Goal: Information Seeking & Learning: Learn about a topic

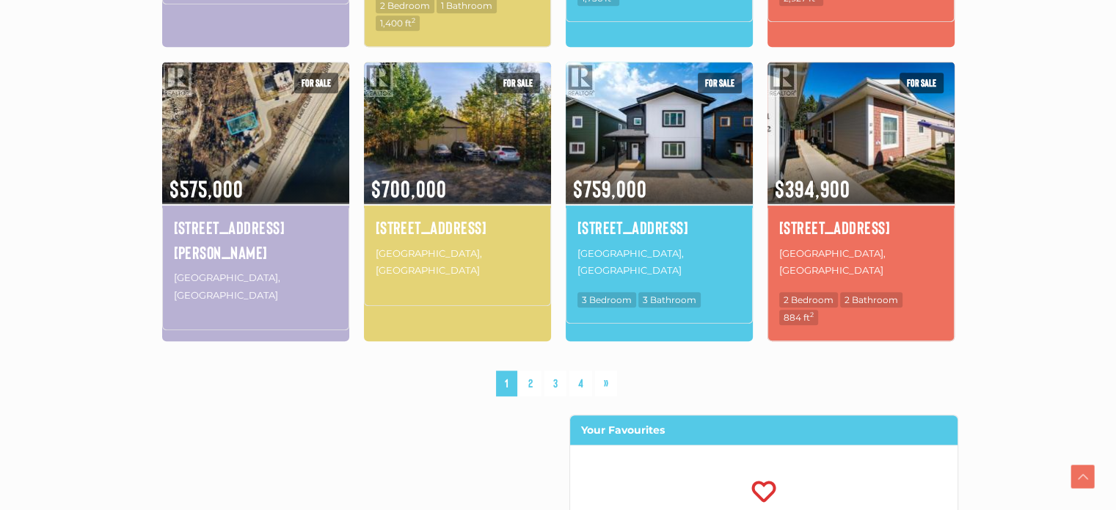
scroll to position [1174, 0]
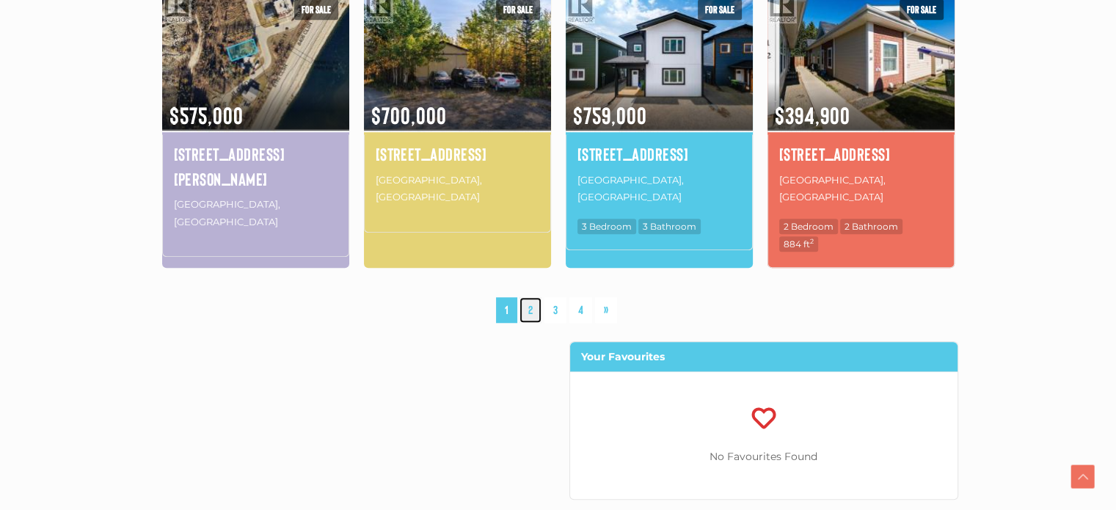
click at [529, 297] on link "2" at bounding box center [530, 310] width 22 height 26
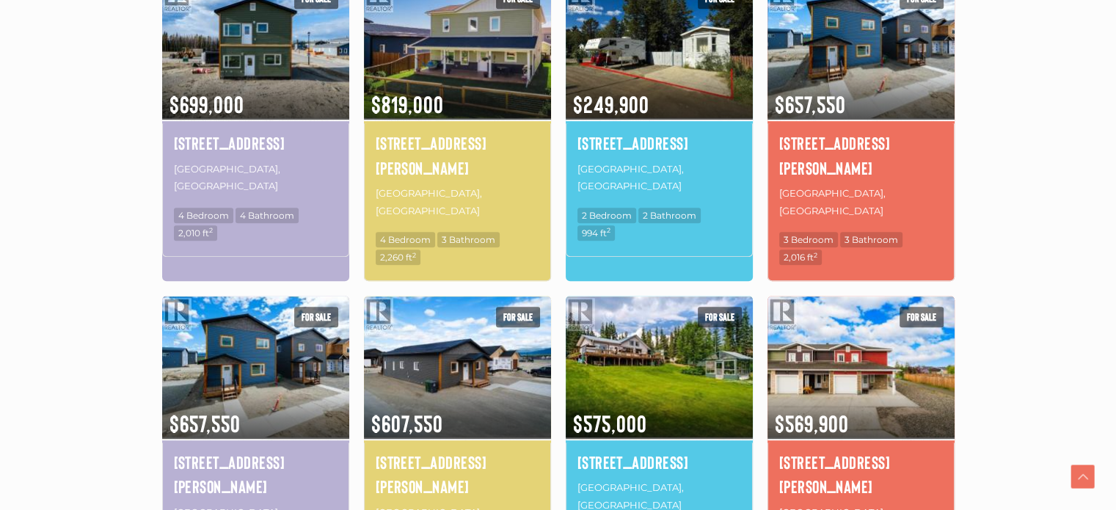
scroll to position [854, 0]
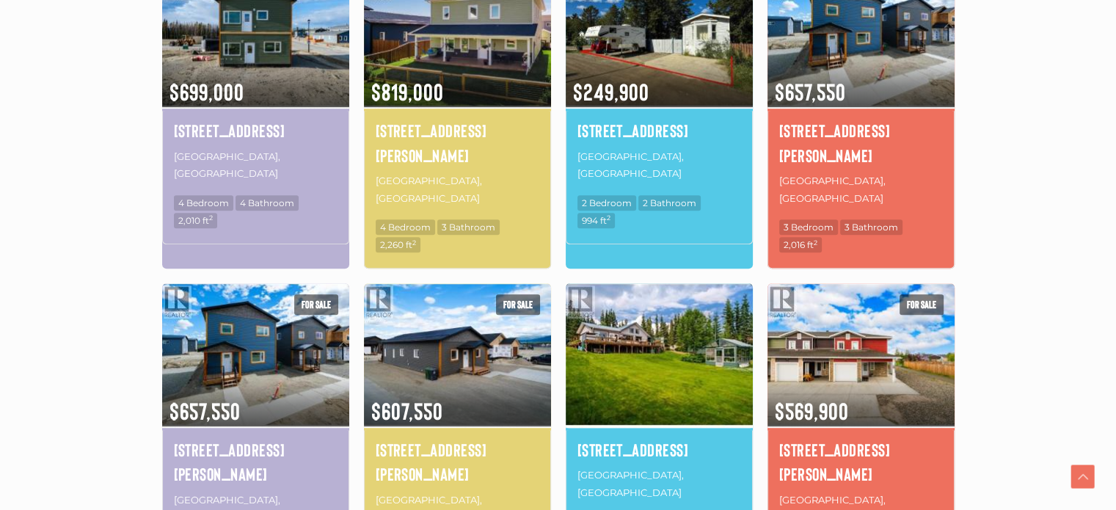
click at [642, 305] on img at bounding box center [659, 354] width 187 height 146
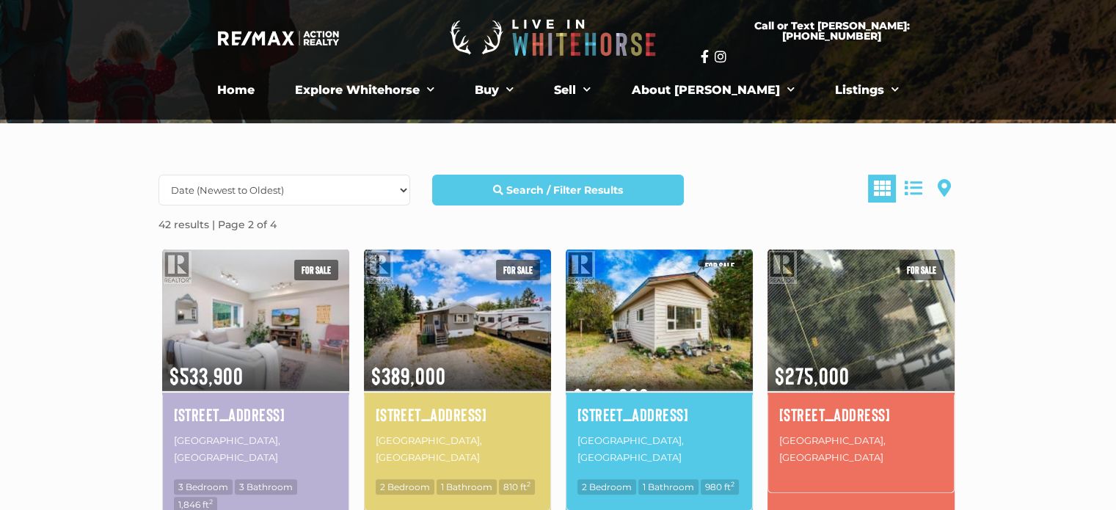
scroll to position [194, 0]
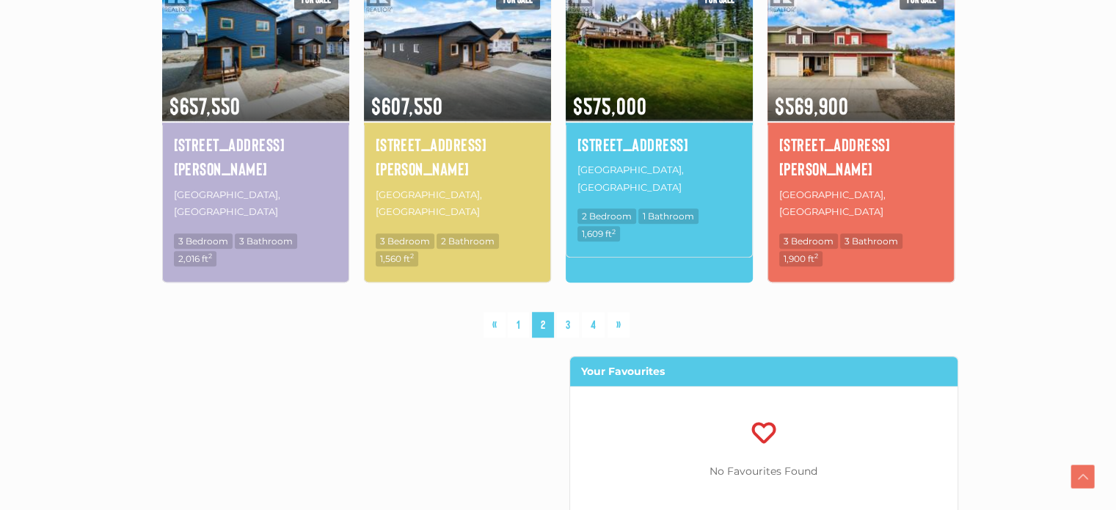
scroll to position [1174, 0]
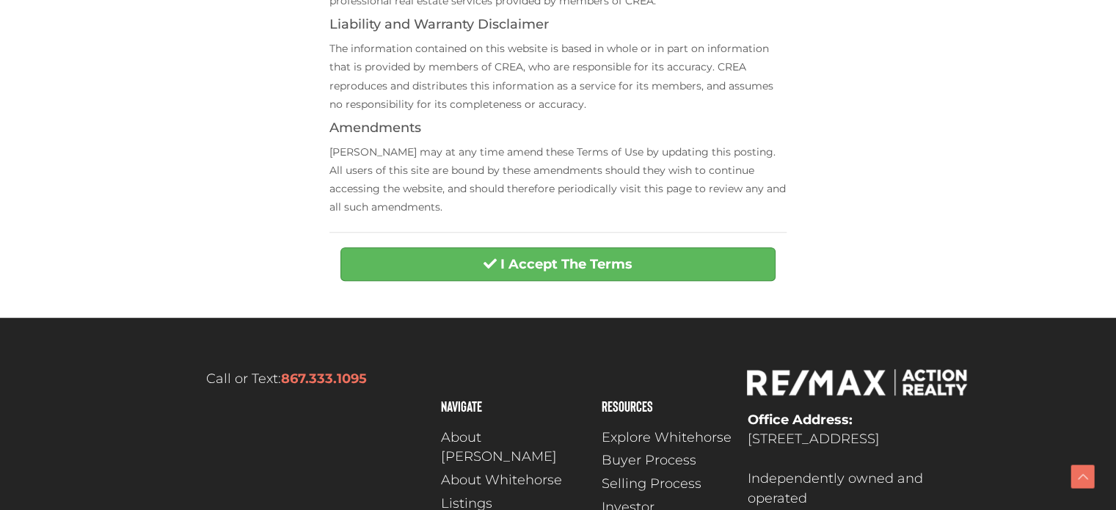
scroll to position [660, 0]
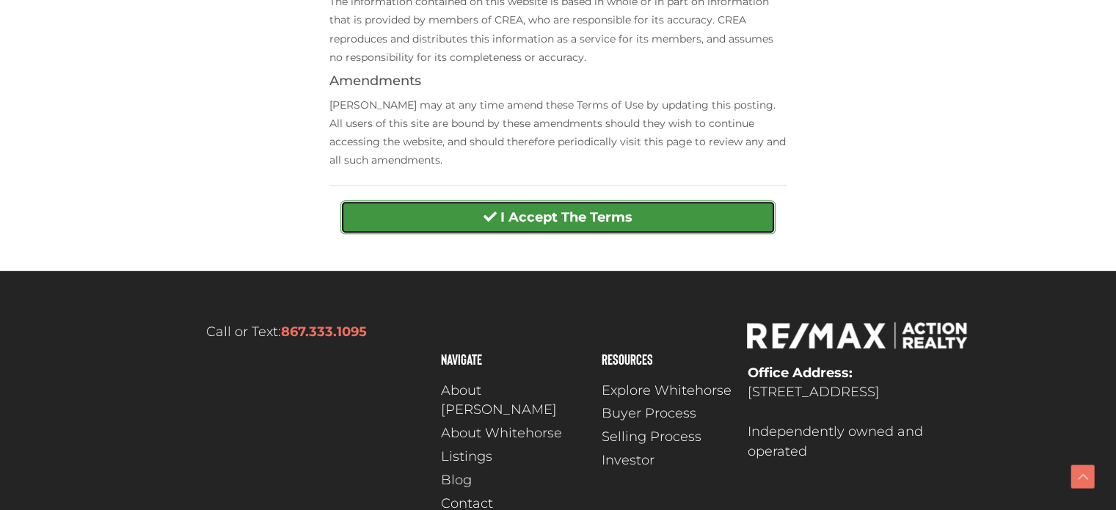
click at [566, 213] on strong "I Accept The Terms" at bounding box center [566, 217] width 132 height 16
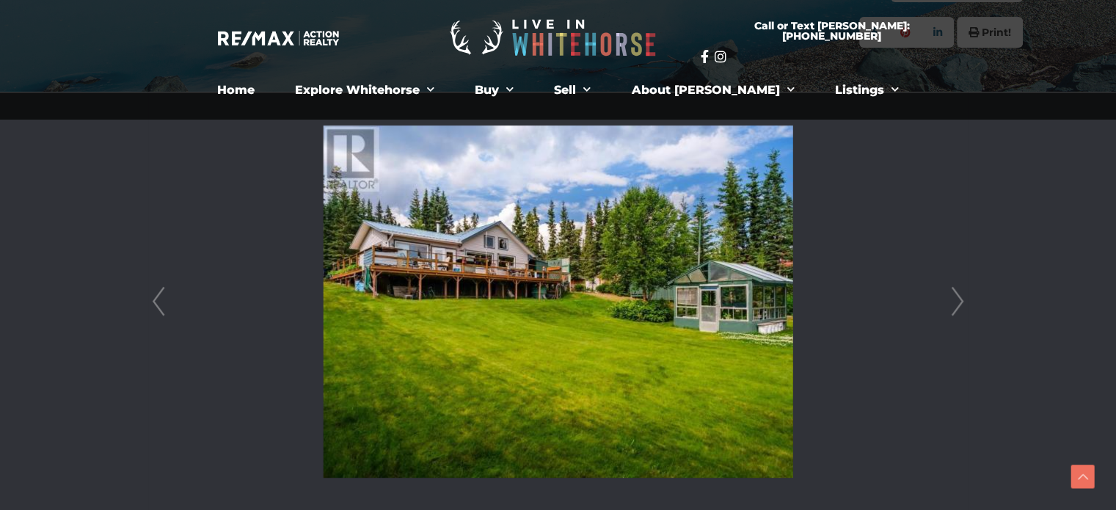
scroll to position [293, 0]
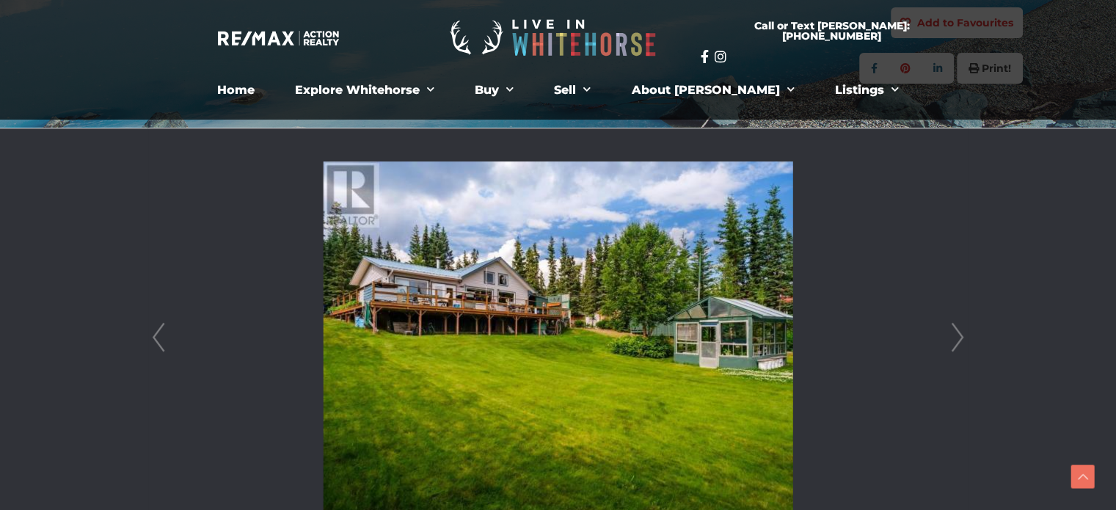
click at [958, 333] on link "Next" at bounding box center [958, 337] width 22 height 418
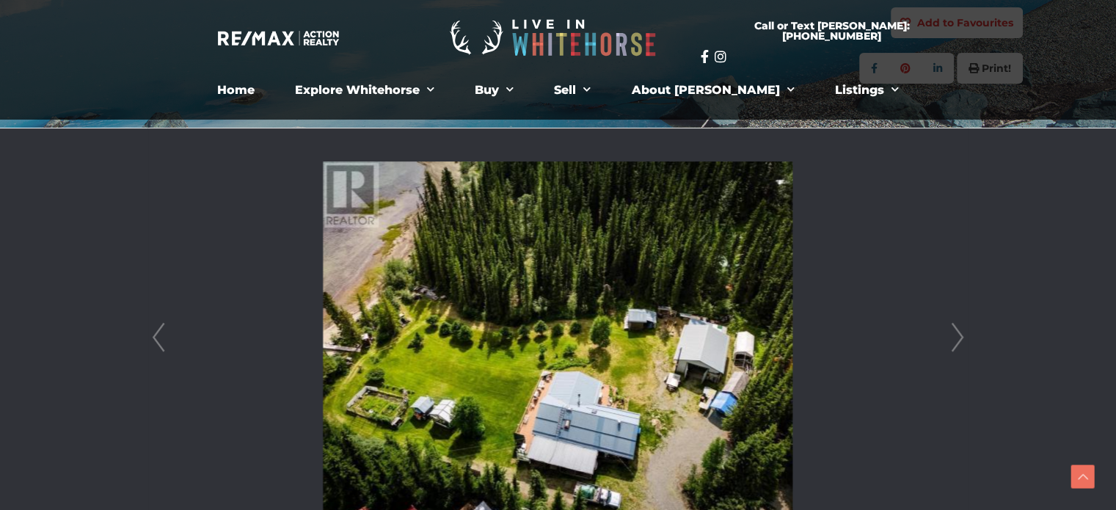
click at [958, 333] on link "Next" at bounding box center [958, 337] width 22 height 418
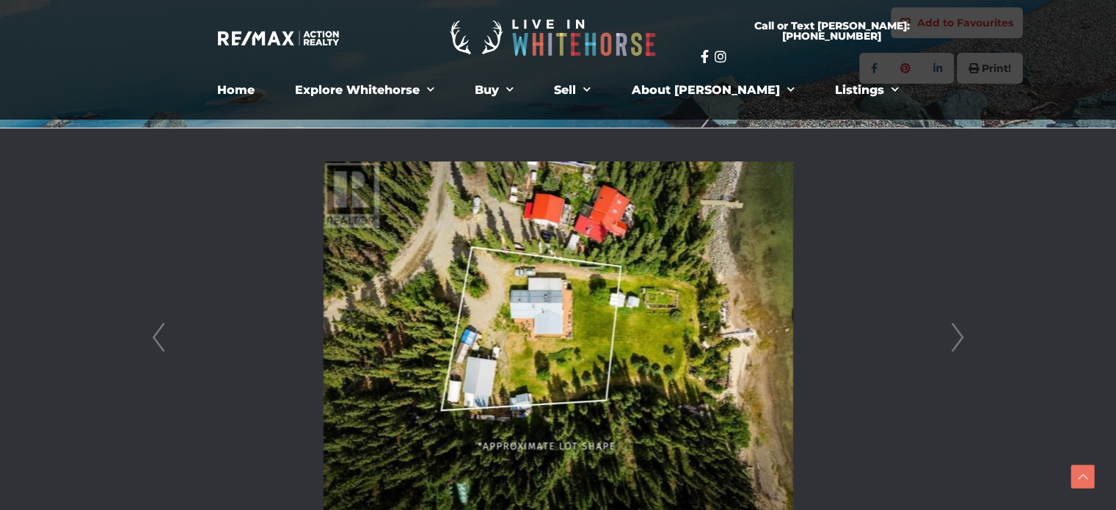
click at [958, 333] on link "Next" at bounding box center [958, 337] width 22 height 418
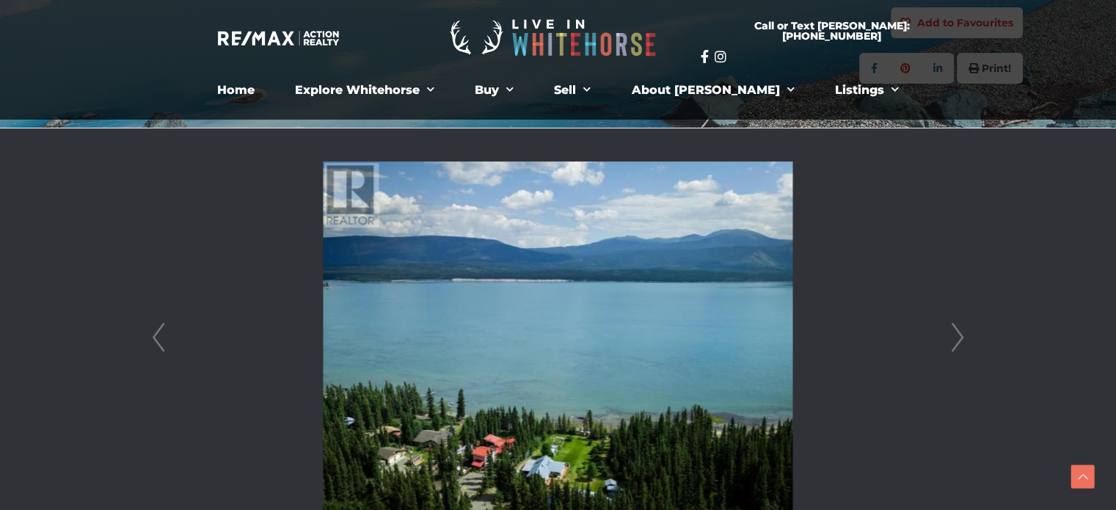
click at [958, 333] on link "Next" at bounding box center [958, 337] width 22 height 418
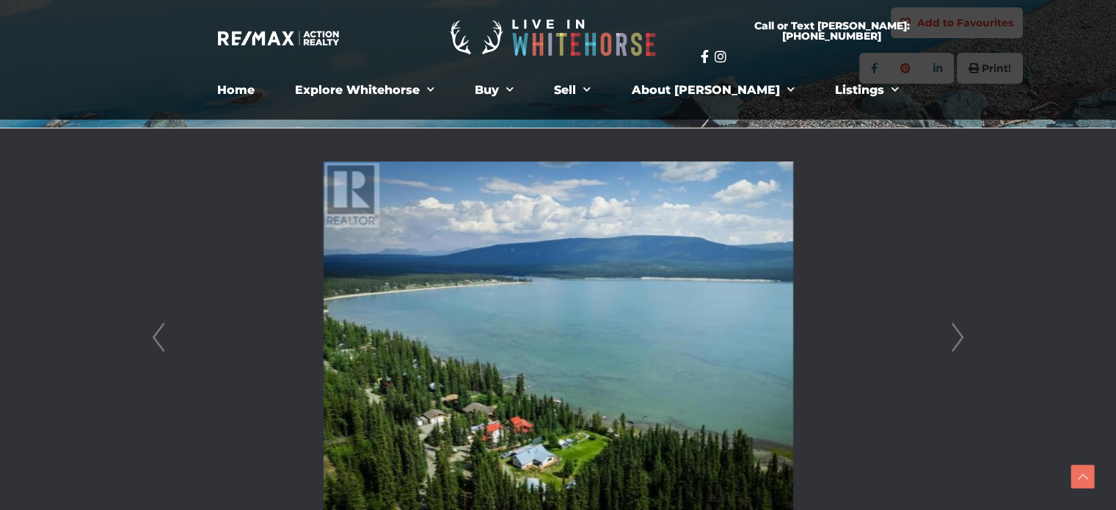
click at [958, 333] on link "Next" at bounding box center [958, 337] width 22 height 418
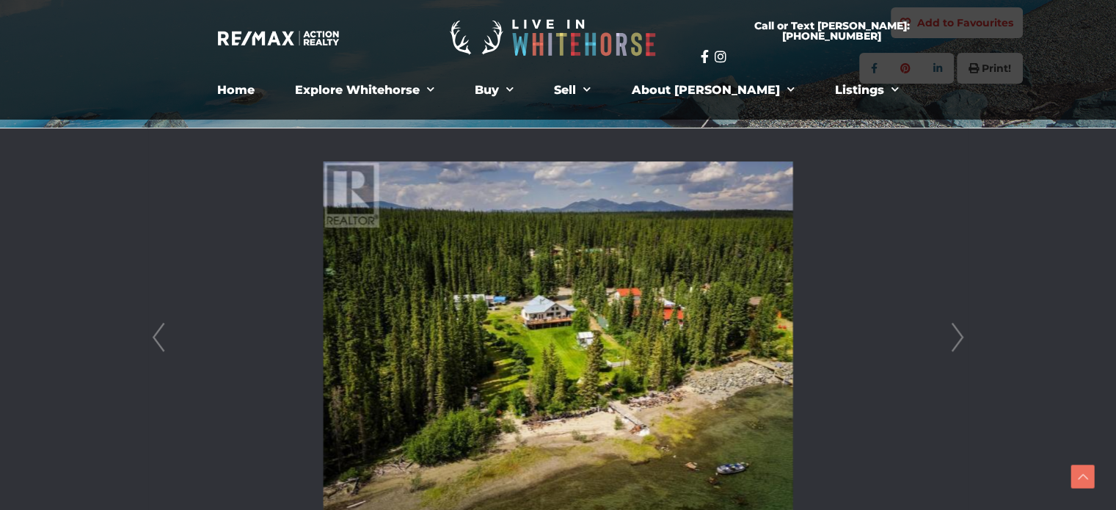
click at [958, 333] on link "Next" at bounding box center [958, 337] width 22 height 418
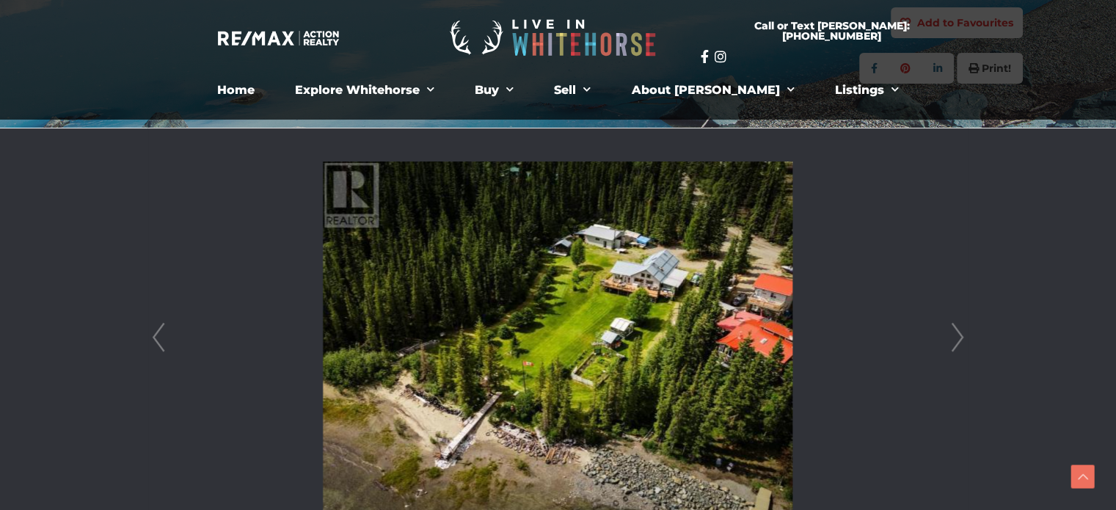
click at [958, 333] on link "Next" at bounding box center [958, 337] width 22 height 418
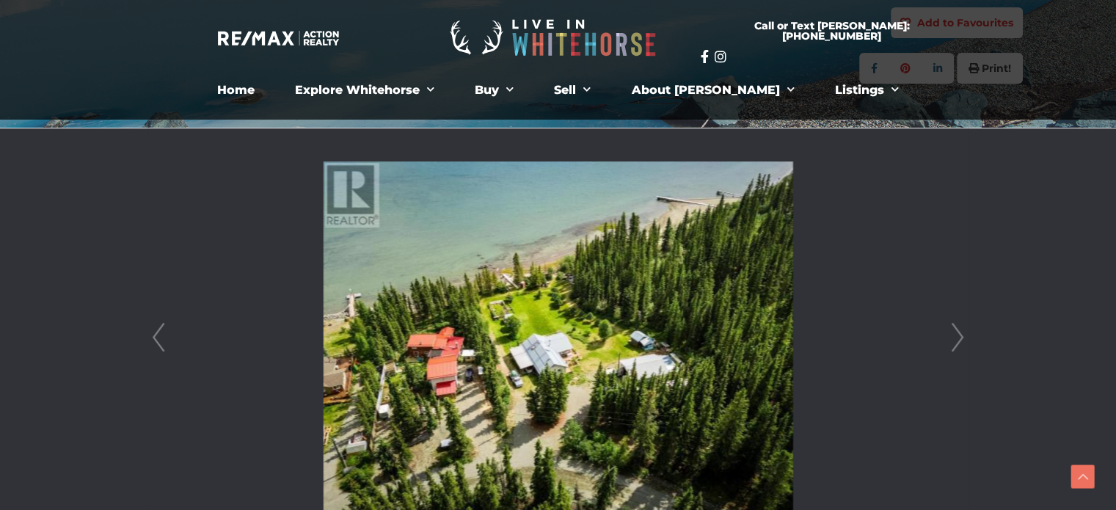
click at [958, 333] on link "Next" at bounding box center [958, 337] width 22 height 418
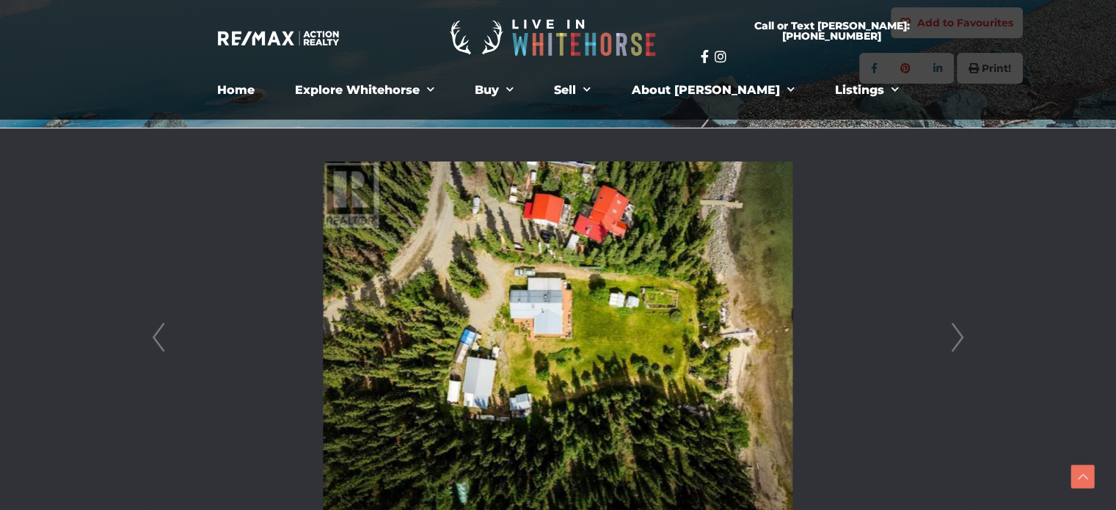
click at [958, 333] on link "Next" at bounding box center [958, 337] width 22 height 418
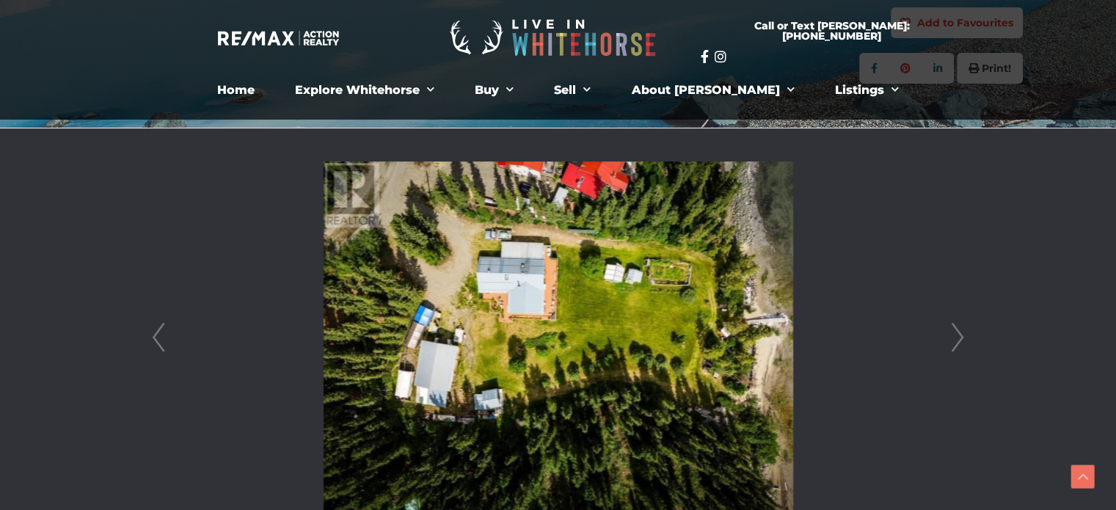
click at [958, 333] on link "Next" at bounding box center [958, 337] width 22 height 418
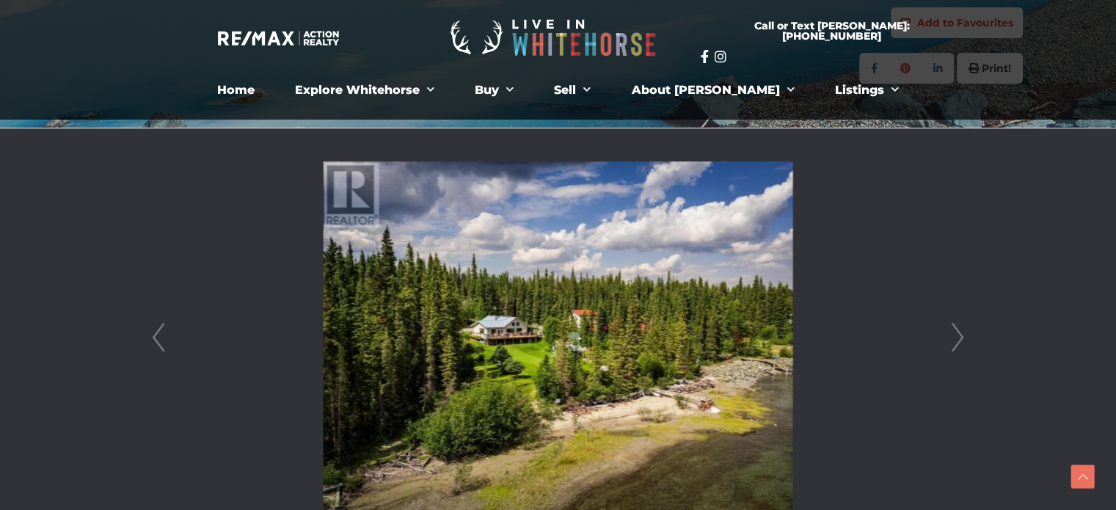
click at [958, 333] on link "Next" at bounding box center [958, 337] width 22 height 418
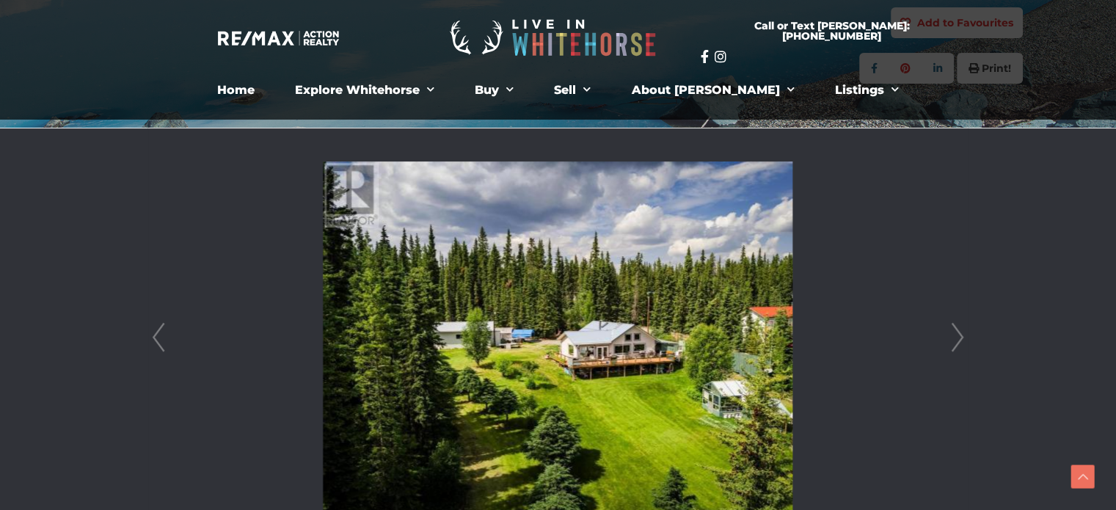
click at [958, 333] on link "Next" at bounding box center [958, 337] width 22 height 418
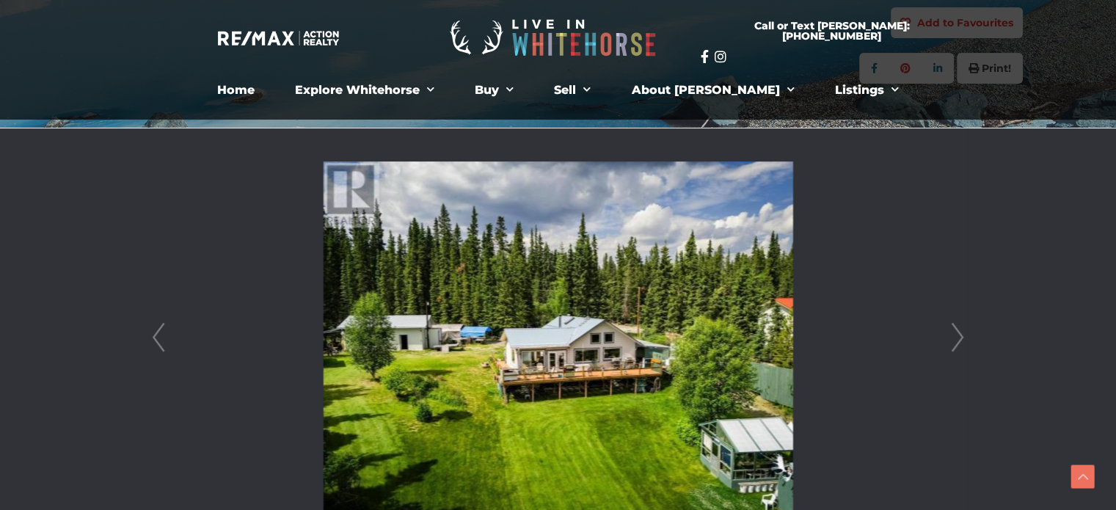
click at [958, 333] on link "Next" at bounding box center [958, 337] width 22 height 418
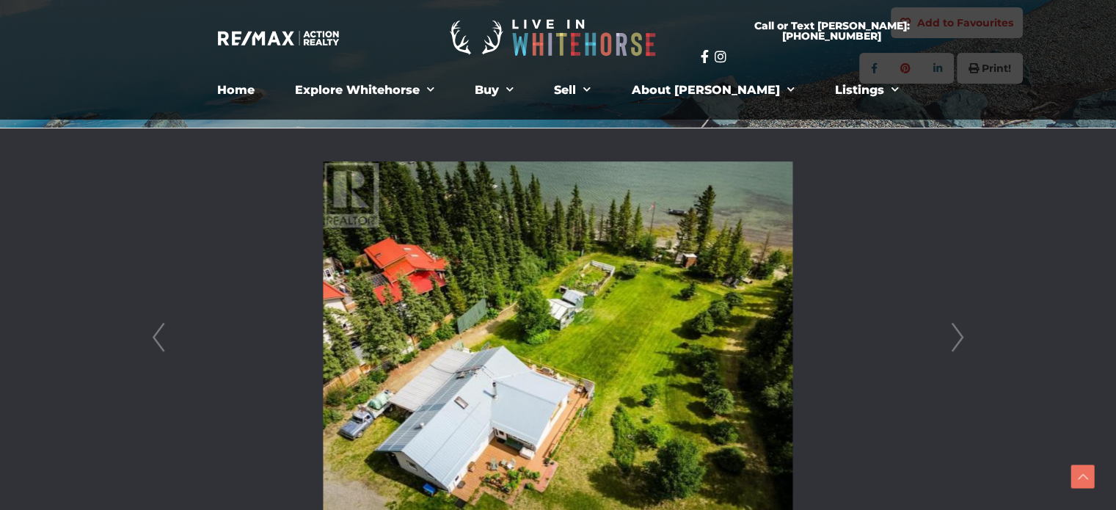
click at [958, 333] on link "Next" at bounding box center [958, 337] width 22 height 418
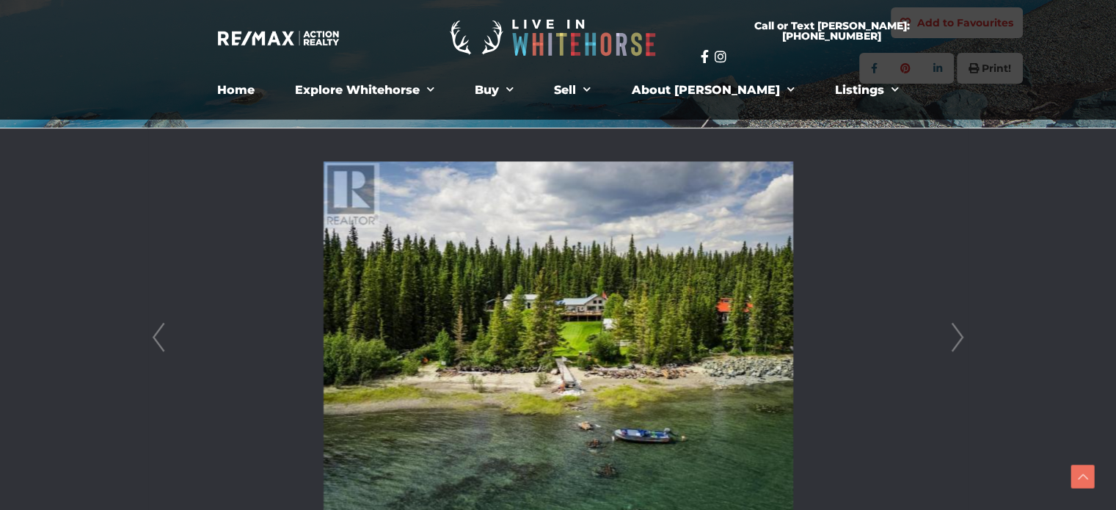
click at [958, 333] on link "Next" at bounding box center [958, 337] width 22 height 418
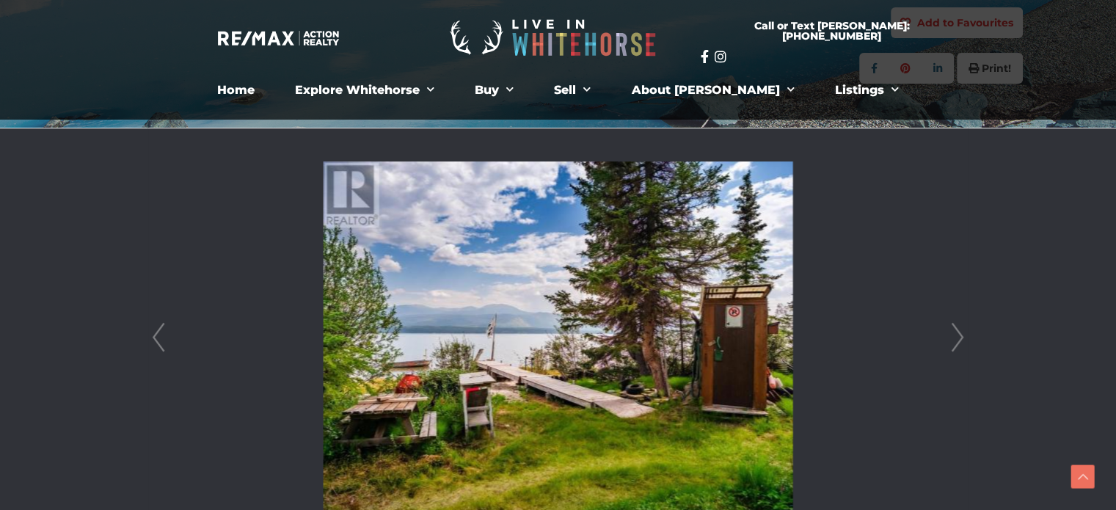
click at [958, 333] on link "Next" at bounding box center [958, 337] width 22 height 418
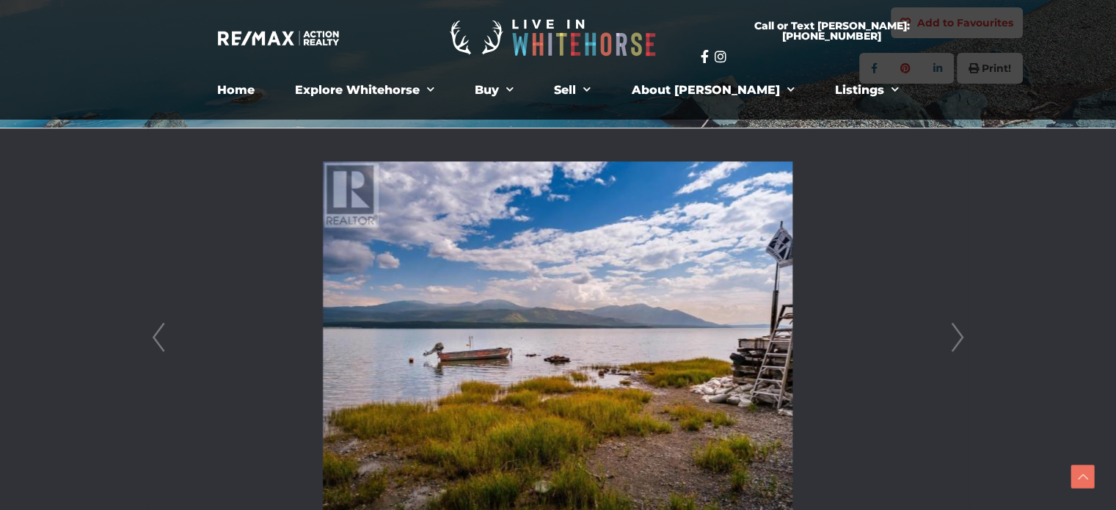
click at [958, 333] on link "Next" at bounding box center [958, 337] width 22 height 418
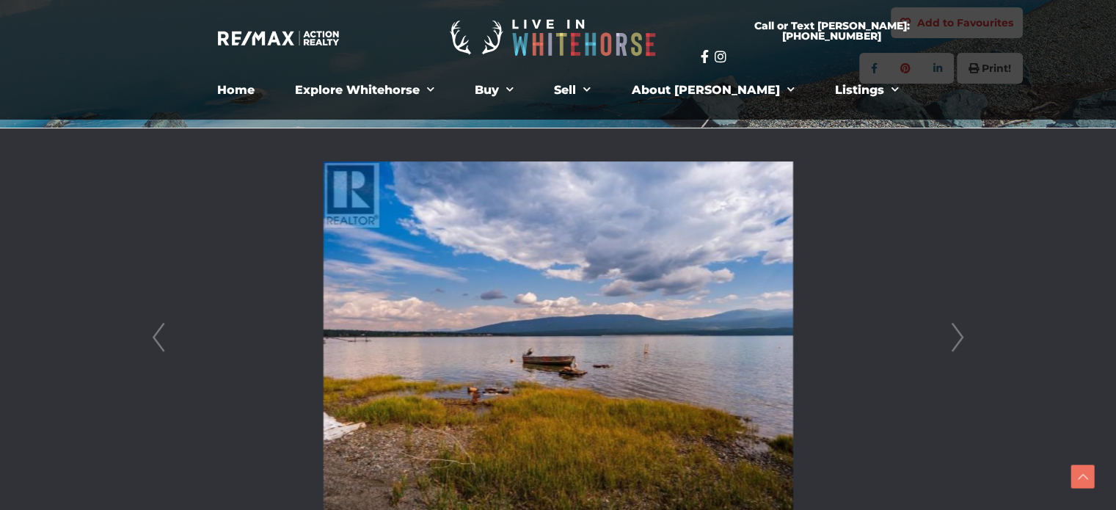
click at [958, 333] on link "Next" at bounding box center [958, 337] width 22 height 418
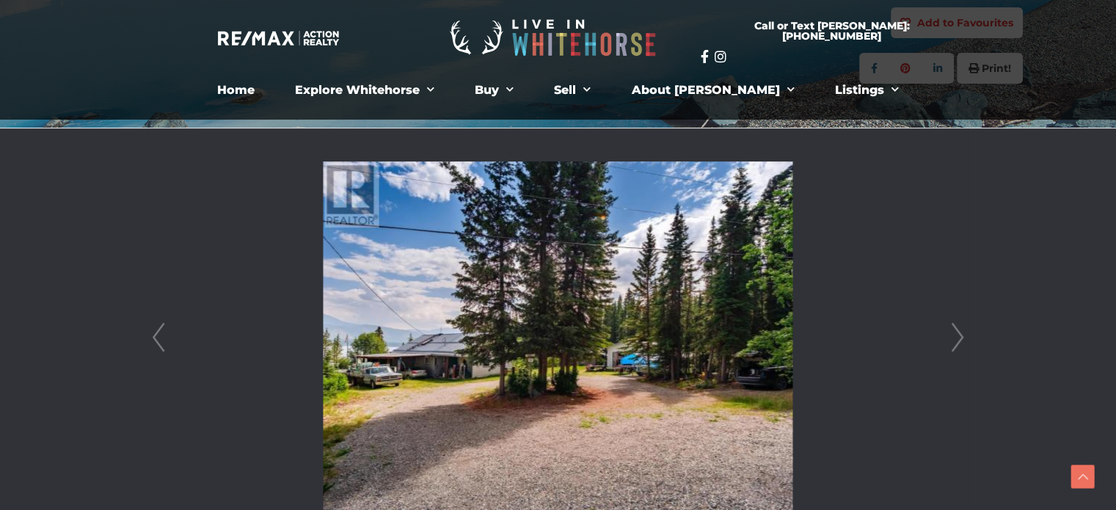
click at [958, 333] on link "Next" at bounding box center [958, 337] width 22 height 418
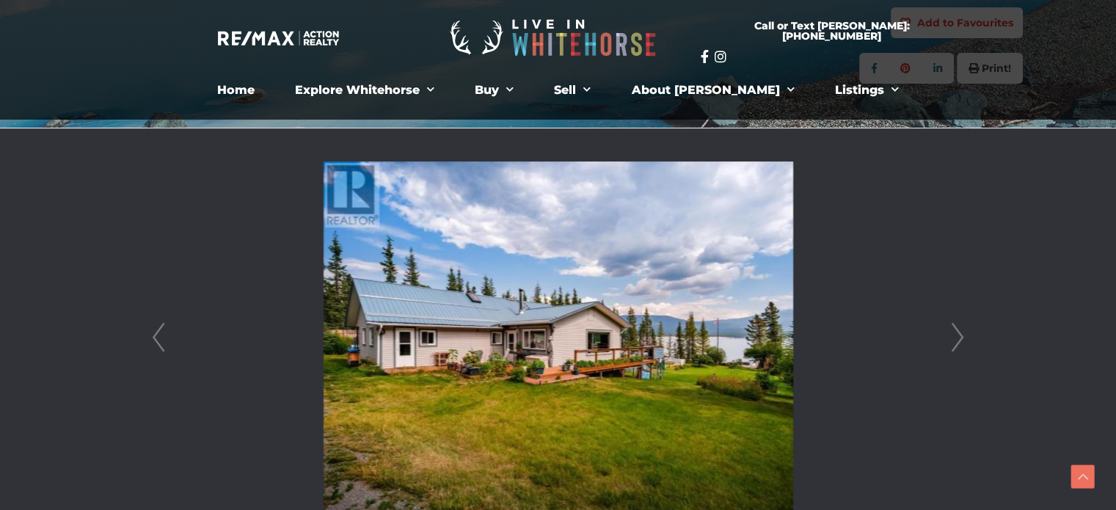
click at [958, 333] on link "Next" at bounding box center [958, 337] width 22 height 418
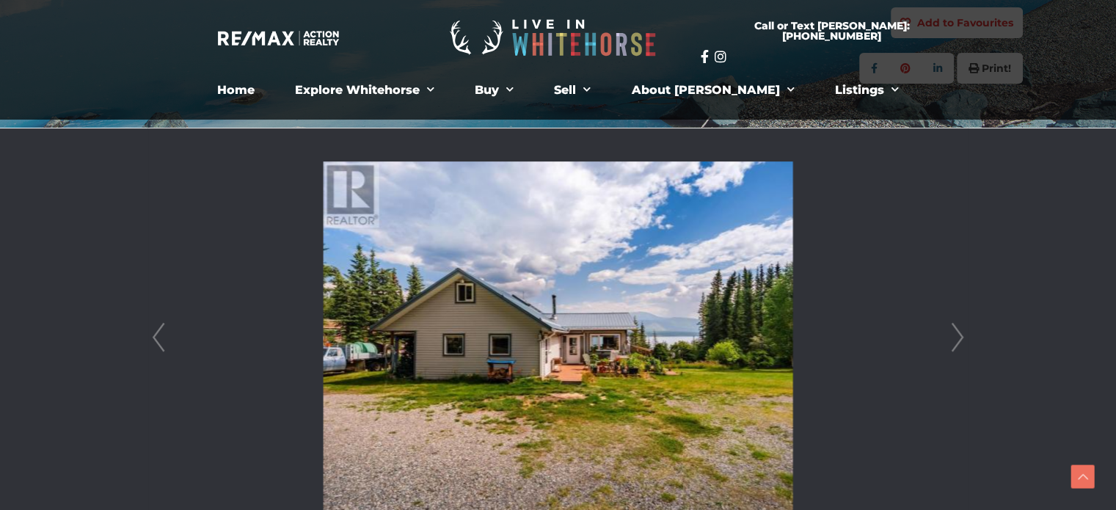
click at [958, 333] on link "Next" at bounding box center [958, 337] width 22 height 418
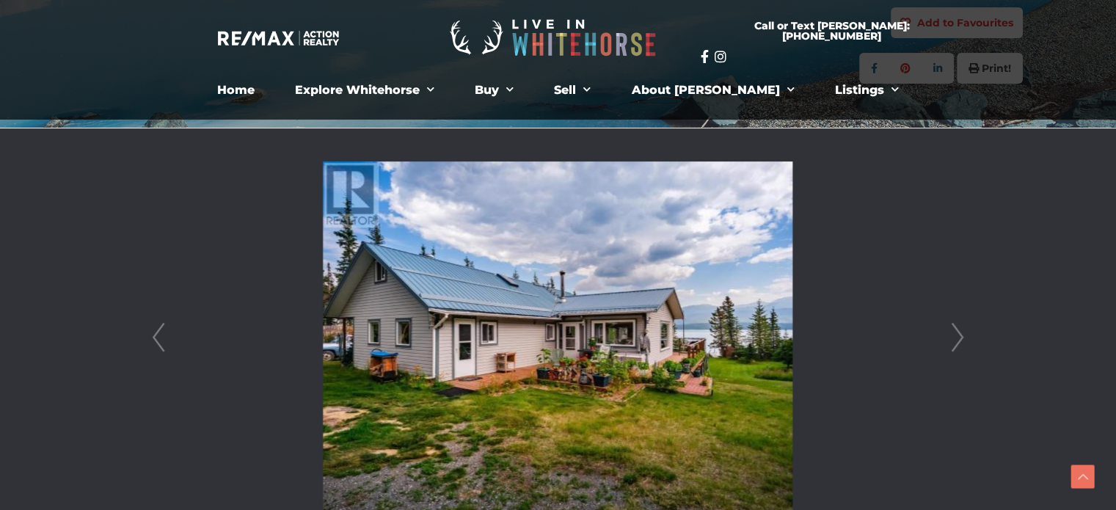
click at [958, 333] on link "Next" at bounding box center [958, 337] width 22 height 418
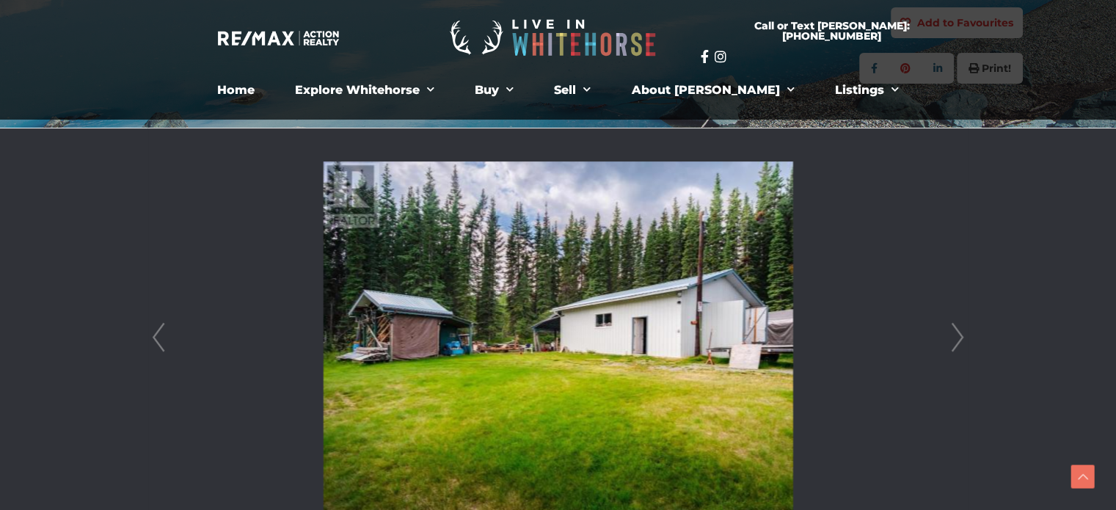
click at [958, 333] on link "Next" at bounding box center [958, 337] width 22 height 418
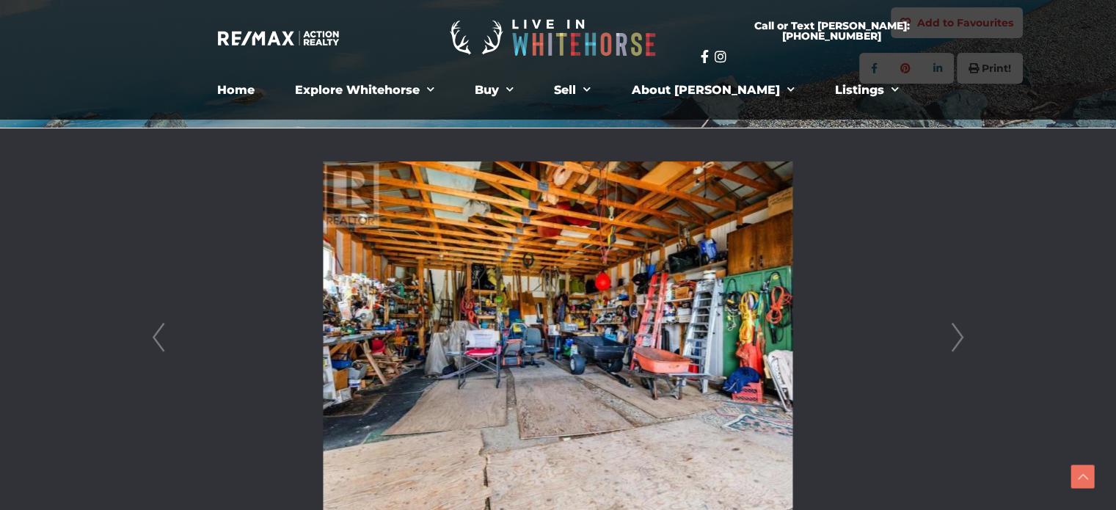
click at [958, 333] on link "Next" at bounding box center [958, 337] width 22 height 418
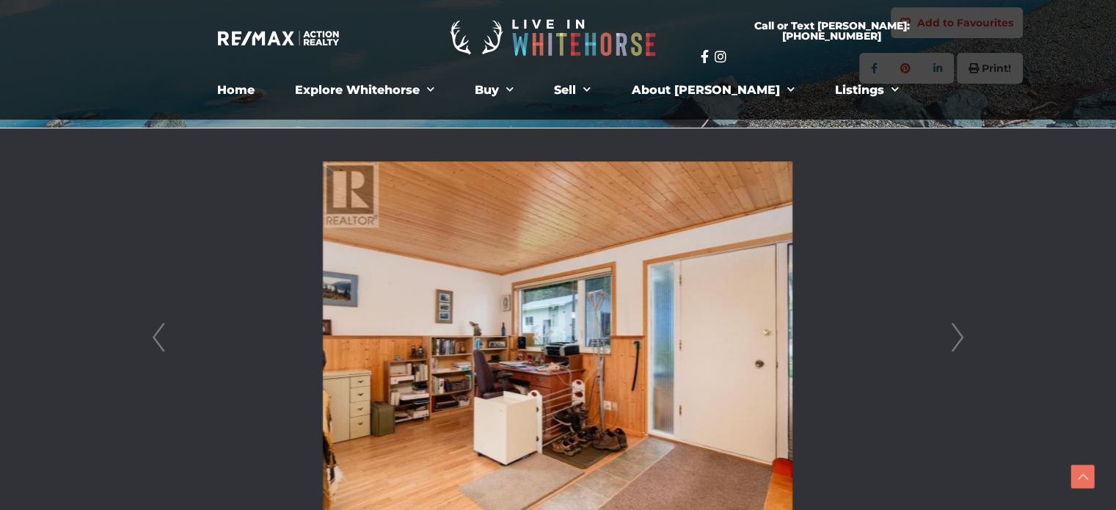
click at [958, 333] on link "Next" at bounding box center [958, 337] width 22 height 418
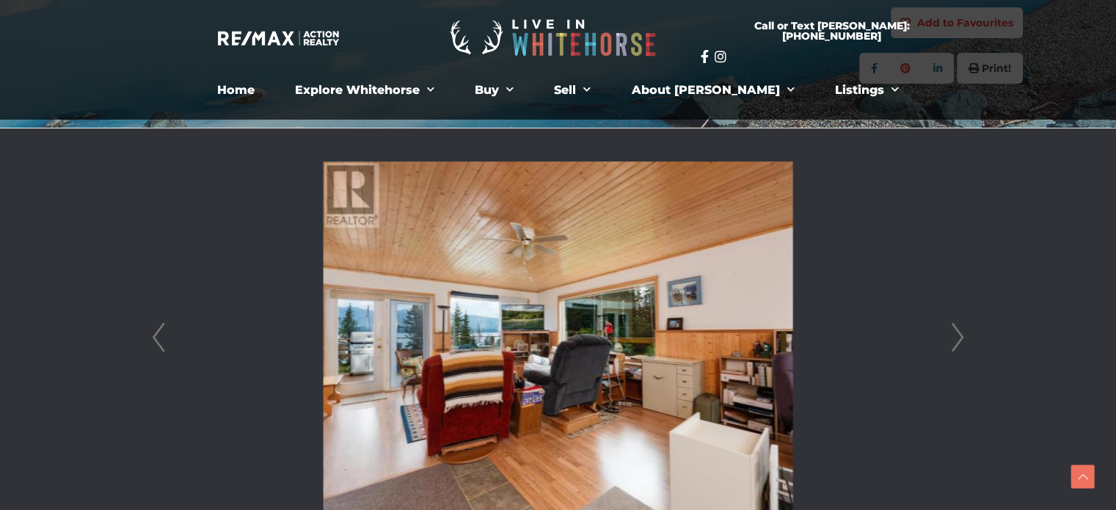
click at [958, 333] on link "Next" at bounding box center [958, 337] width 22 height 418
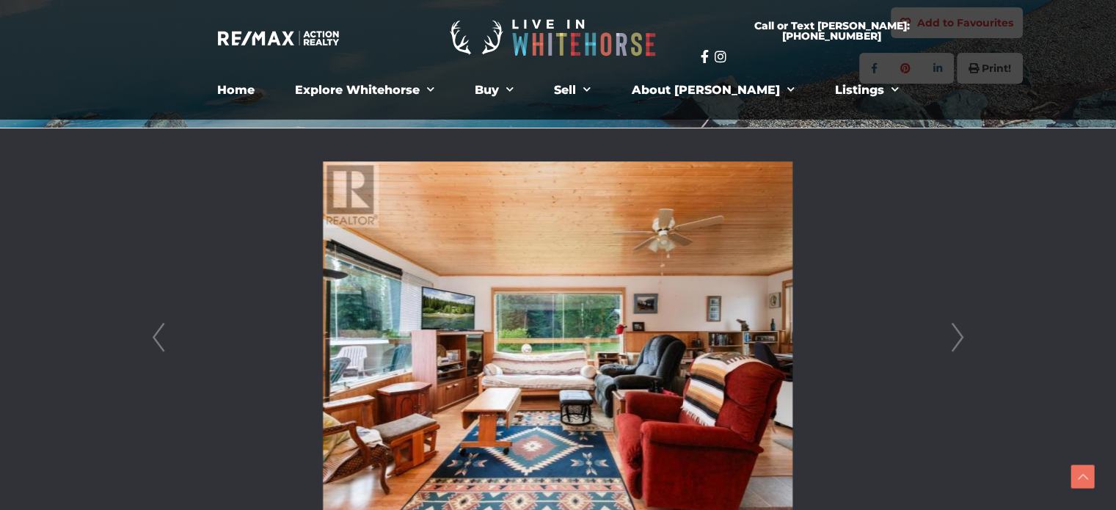
click at [958, 333] on link "Next" at bounding box center [958, 337] width 22 height 418
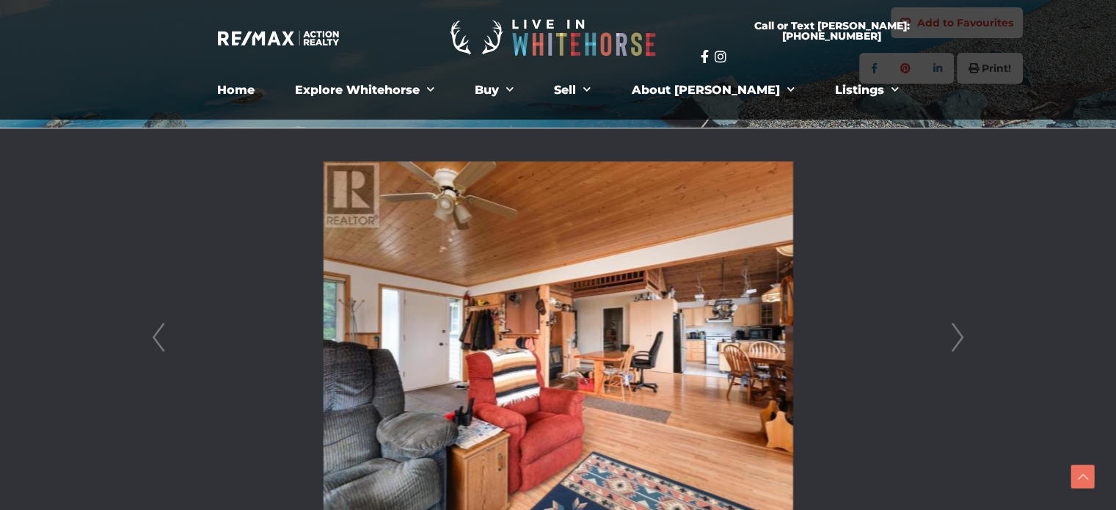
click at [958, 333] on link "Next" at bounding box center [958, 337] width 22 height 418
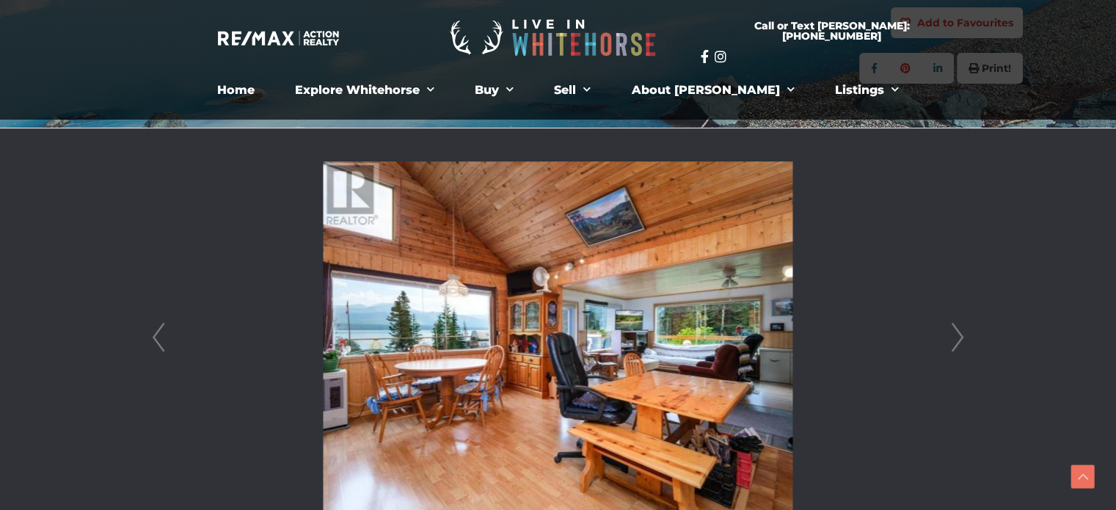
click at [958, 333] on link "Next" at bounding box center [958, 337] width 22 height 418
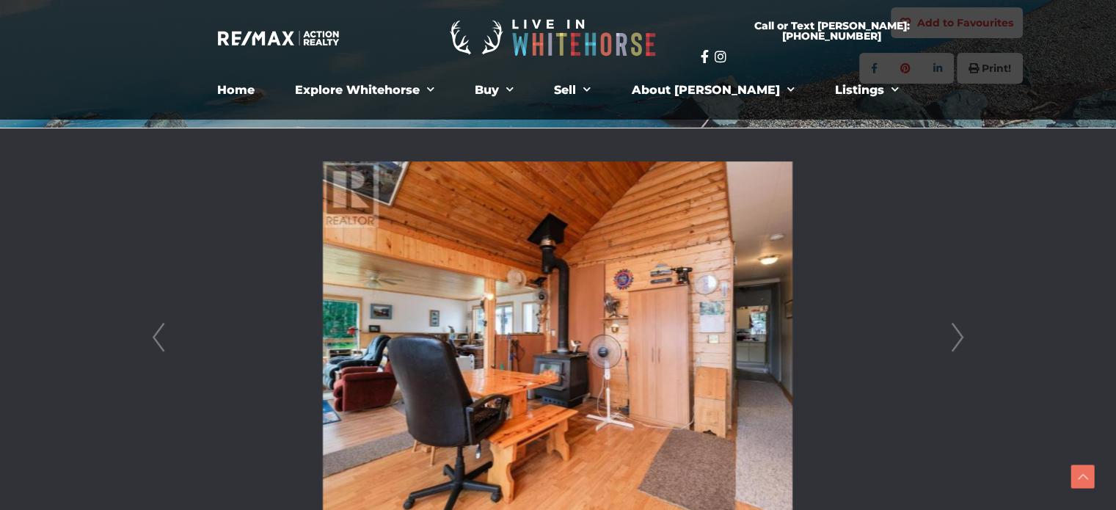
click at [958, 333] on link "Next" at bounding box center [958, 337] width 22 height 418
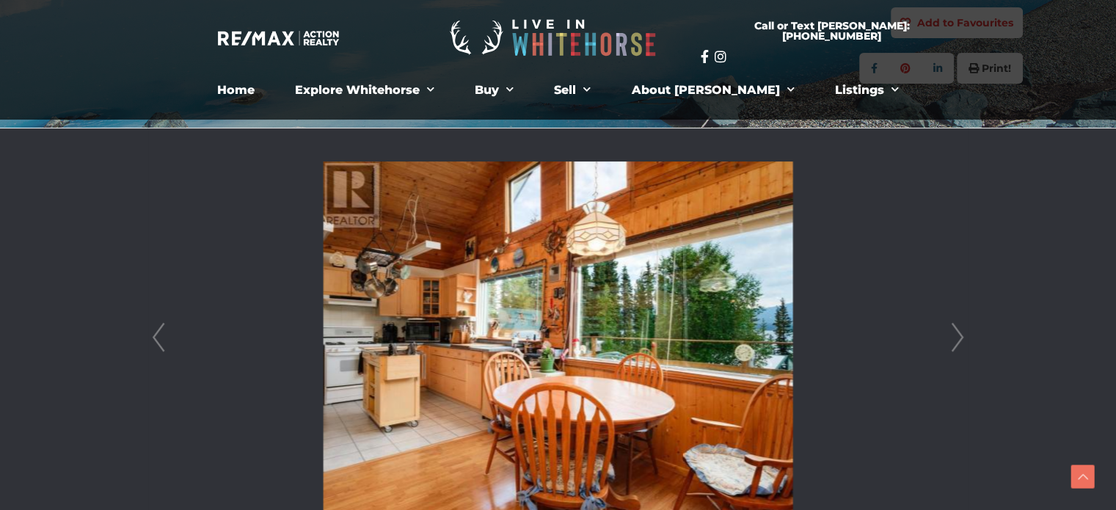
click at [958, 333] on link "Next" at bounding box center [958, 337] width 22 height 418
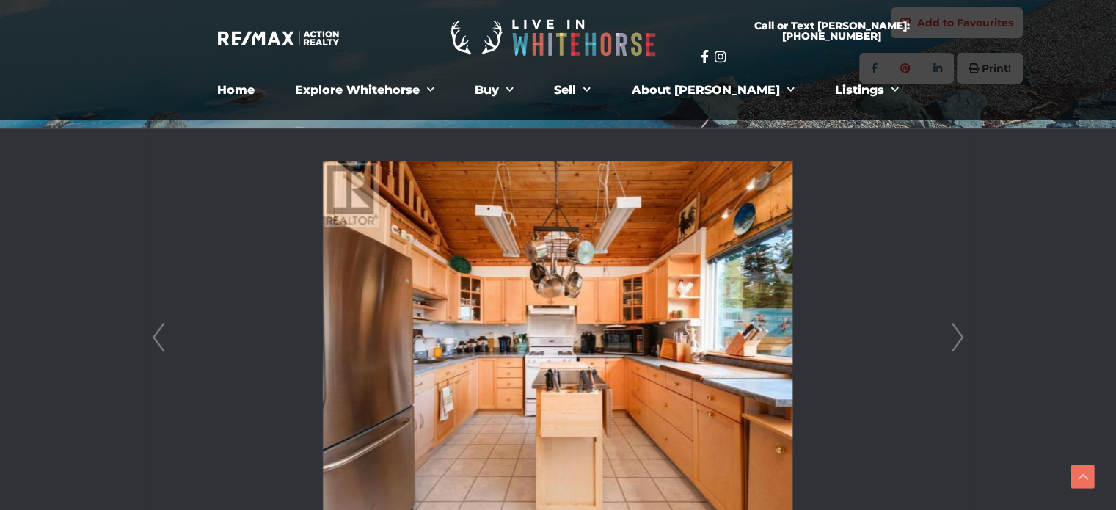
click at [958, 333] on link "Next" at bounding box center [958, 337] width 22 height 418
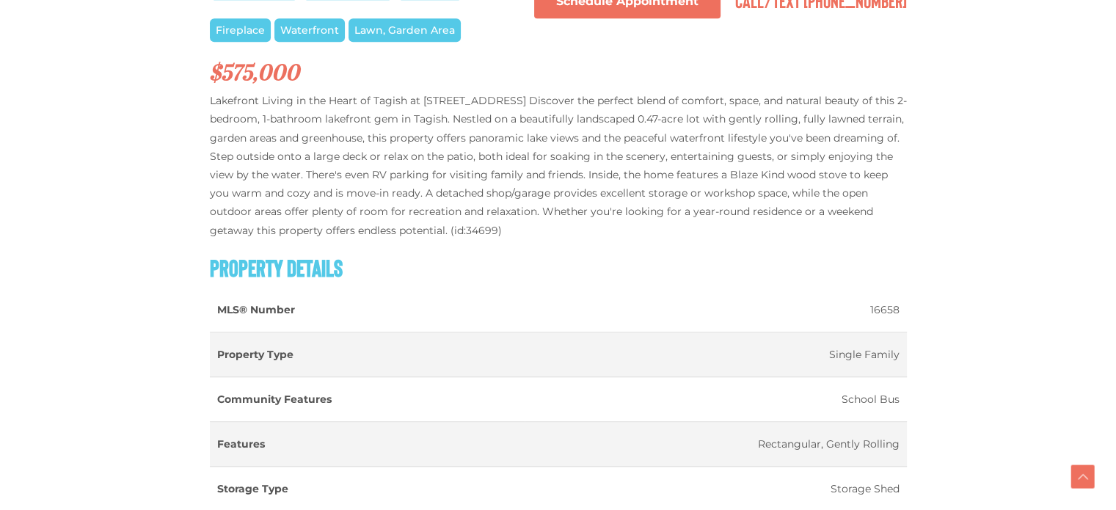
scroll to position [1027, 0]
